Goal: Information Seeking & Learning: Learn about a topic

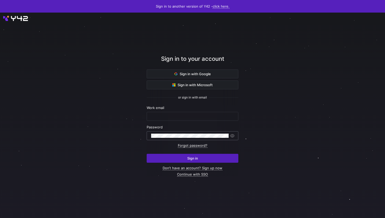
click at [167, 133] on div at bounding box center [190, 135] width 78 height 8
click at [159, 116] on input "text" at bounding box center [192, 116] width 83 height 4
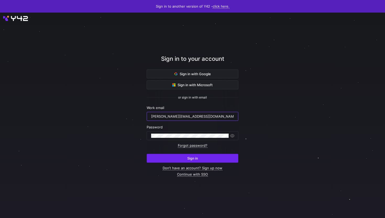
type input "[PERSON_NAME][EMAIL_ADDRESS][DOMAIN_NAME]"
click at [177, 158] on span "submit" at bounding box center [192, 158] width 91 height 8
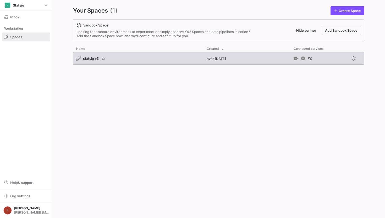
click at [84, 56] on div "statsig v3" at bounding box center [87, 58] width 23 height 5
click at [90, 58] on span "statsig v3" at bounding box center [91, 58] width 16 height 4
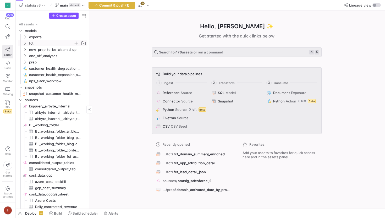
click at [45, 41] on span "fct" at bounding box center [51, 43] width 45 height 6
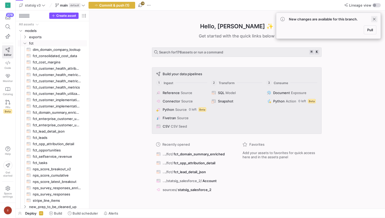
click at [374, 18] on span at bounding box center [374, 19] width 6 height 6
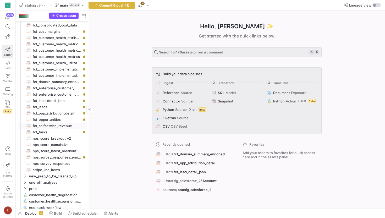
scroll to position [15, 0]
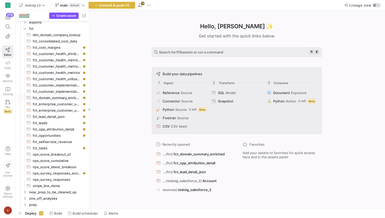
click at [55, 97] on span "fct_domain_summary_enriched​​​​​​​​​​" at bounding box center [57, 98] width 48 height 6
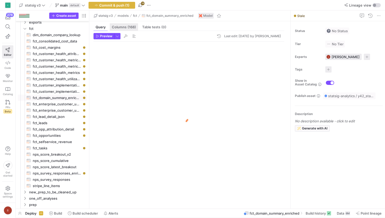
click at [127, 28] on span "Columns (168)" at bounding box center [124, 26] width 24 height 3
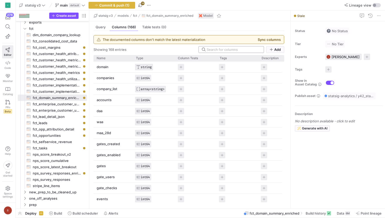
click at [215, 49] on input at bounding box center [234, 49] width 54 height 4
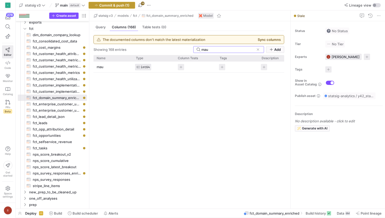
type input "mau"
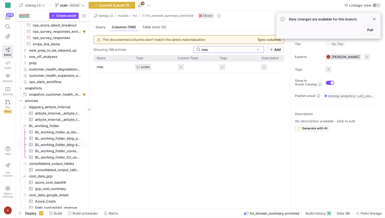
scroll to position [112, 0]
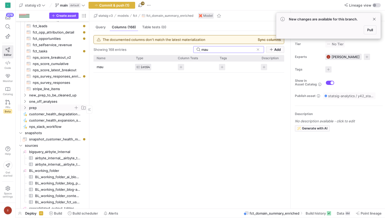
click at [41, 108] on span "prep" at bounding box center [51, 108] width 45 height 6
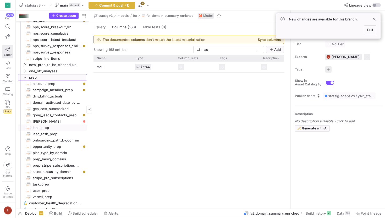
scroll to position [0, 0]
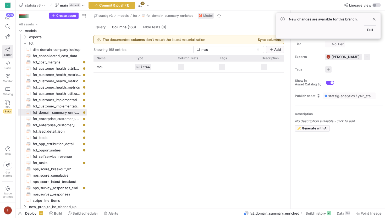
click at [372, 15] on div "New changes are available for this branch. Pull" at bounding box center [328, 26] width 105 height 26
click at [372, 17] on span at bounding box center [374, 19] width 6 height 6
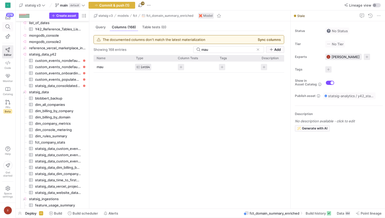
click at [9, 25] on icon at bounding box center [7, 26] width 5 height 5
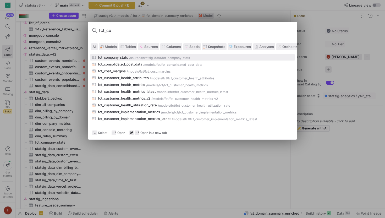
type input "fct_com"
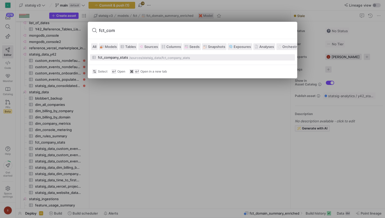
click at [127, 58] on div "fct_company_stats" at bounding box center [113, 57] width 30 height 4
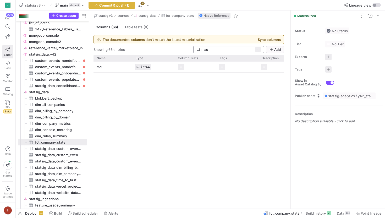
click at [260, 51] on span at bounding box center [257, 49] width 5 height 5
type input "mau"
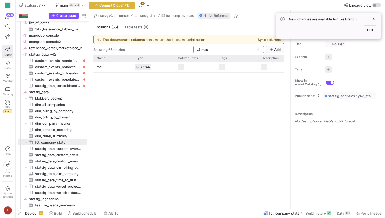
drag, startPoint x: 216, startPoint y: 51, endPoint x: 190, endPoint y: 51, distance: 26.2
click at [190, 51] on div "Showing 66 entries mau Add" at bounding box center [189, 49] width 191 height 7
type input "maa"
drag, startPoint x: 116, startPoint y: 67, endPoint x: 94, endPoint y: 67, distance: 22.3
click at [94, 67] on div "maa_28d" at bounding box center [113, 67] width 39 height 11
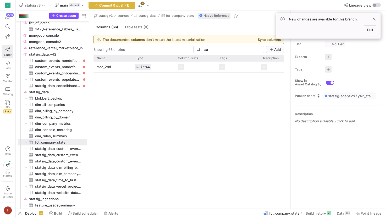
click at [109, 69] on p "maa_28d" at bounding box center [113, 67] width 33 height 10
drag, startPoint x: 113, startPoint y: 68, endPoint x: 89, endPoint y: 67, distance: 24.4
click at [89, 67] on as-split "Create asset Drag here to set row groups Drag here to set column labels Group 1…" at bounding box center [200, 109] width 369 height 198
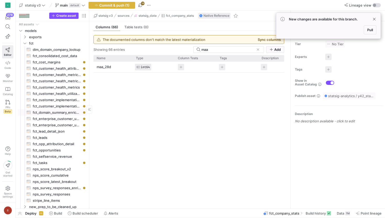
click at [52, 114] on span "fct_domain_summary_enriched​​​​​​​​​​" at bounding box center [57, 112] width 48 height 6
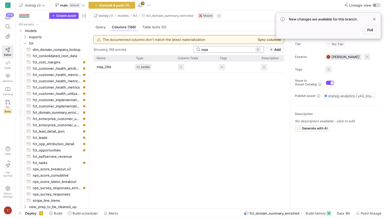
click at [259, 48] on span at bounding box center [257, 49] width 5 height 5
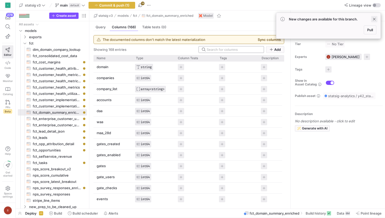
click at [374, 20] on span at bounding box center [374, 19] width 6 height 6
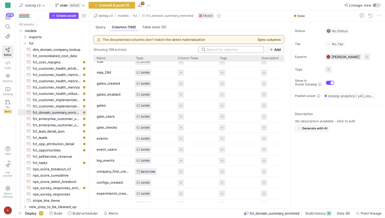
scroll to position [49, 0]
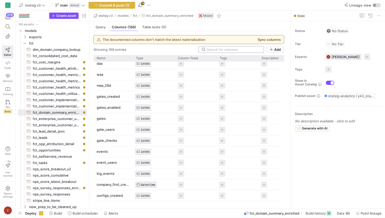
click at [223, 49] on input at bounding box center [234, 49] width 54 height 4
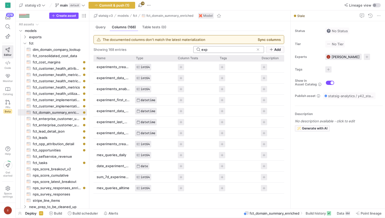
scroll to position [0, 0]
type input "experi"
click at [114, 149] on p "experiments_created_daily" at bounding box center [113, 144] width 33 height 10
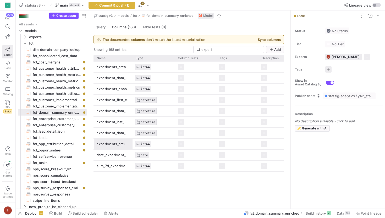
scroll to position [0, 16]
click at [117, 64] on p "experiments_created" at bounding box center [113, 67] width 33 height 10
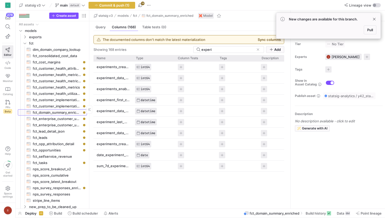
click at [64, 111] on span "fct_domain_summary_enriched​​​​​​​​​​" at bounding box center [57, 112] width 48 height 6
click at [128, 28] on span "(168)" at bounding box center [132, 26] width 8 height 3
click at [375, 19] on span at bounding box center [374, 19] width 6 height 6
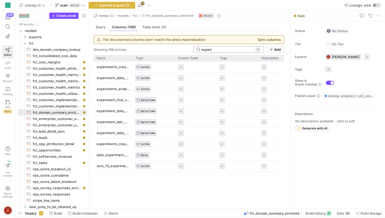
click at [257, 50] on span at bounding box center [257, 49] width 5 height 5
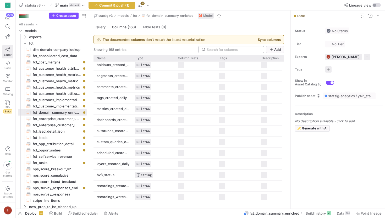
scroll to position [562, 0]
